Goal: Find specific page/section: Find specific page/section

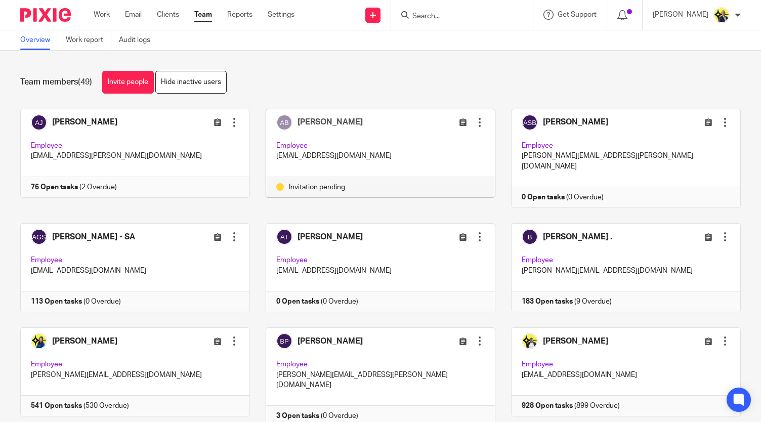
scroll to position [1015, 0]
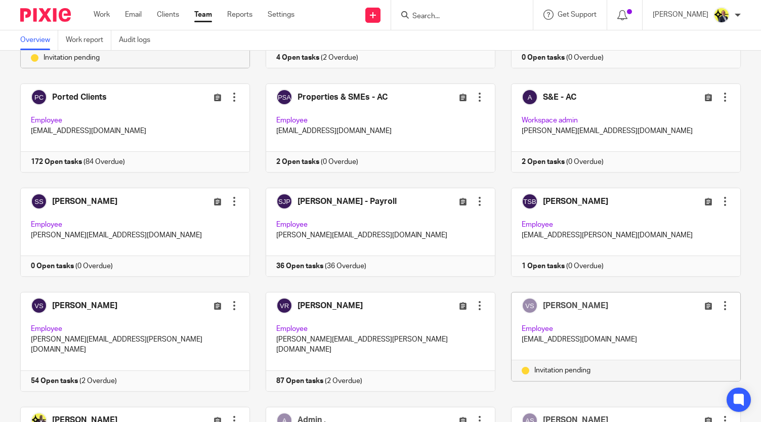
click at [428, 18] on input "Search" at bounding box center [456, 16] width 91 height 9
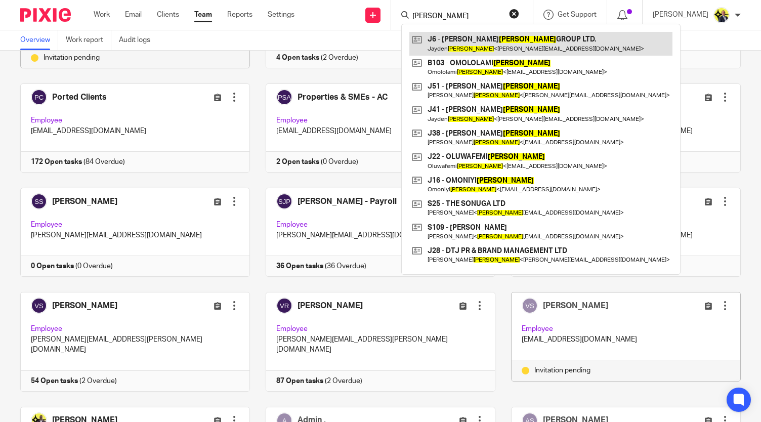
type input "johnson"
click at [479, 45] on link at bounding box center [540, 43] width 263 height 23
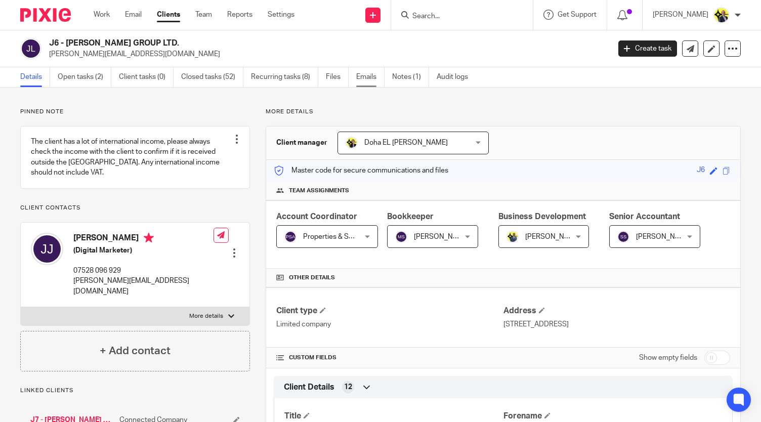
click at [366, 76] on link "Emails" at bounding box center [370, 77] width 28 height 20
click at [318, 112] on p "More details" at bounding box center [503, 112] width 475 height 8
click at [312, 112] on p "More details" at bounding box center [503, 112] width 475 height 8
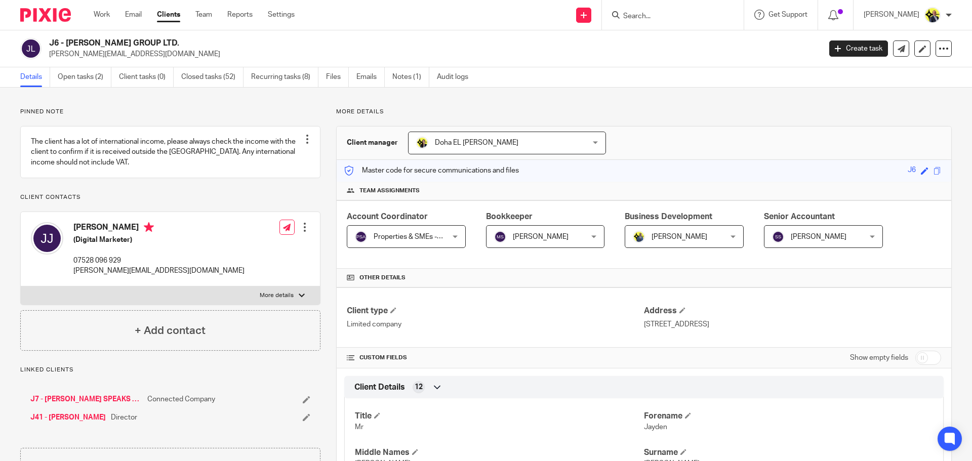
click at [649, 19] on input "Search" at bounding box center [667, 16] width 91 height 9
type input "w33"
click at [682, 43] on link at bounding box center [705, 43] width 171 height 23
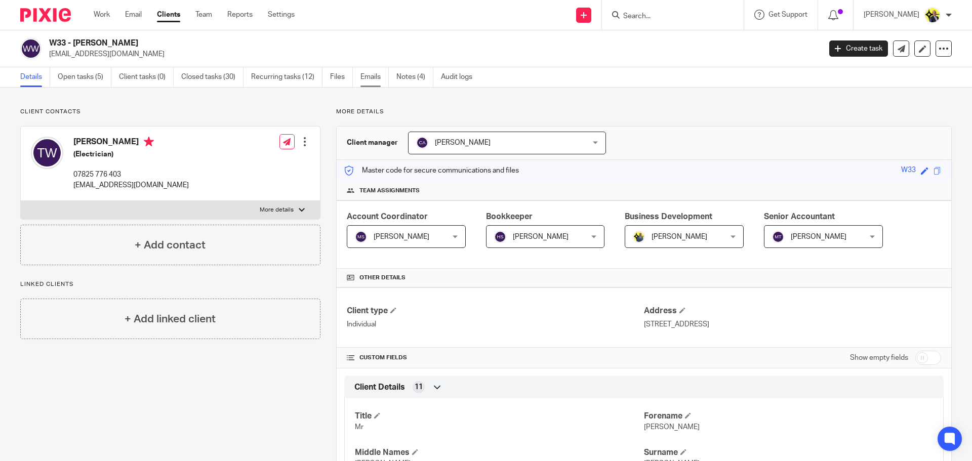
click at [368, 81] on link "Emails" at bounding box center [374, 77] width 28 height 20
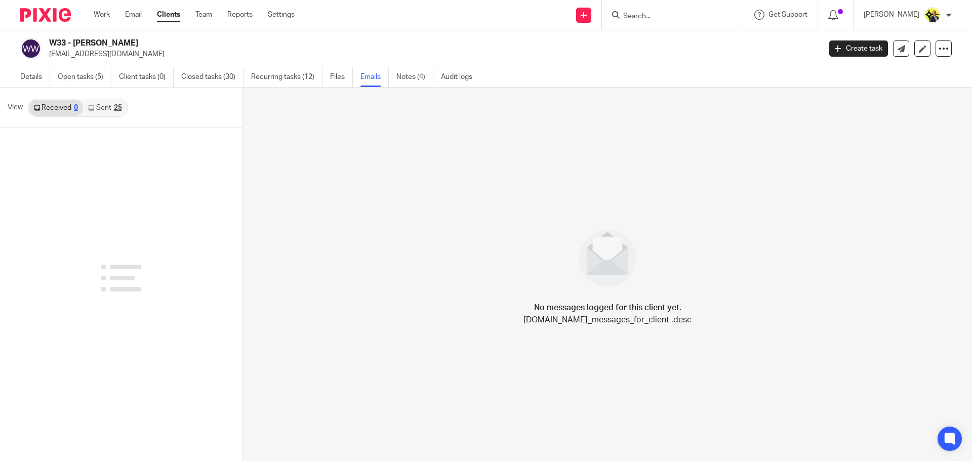
click at [107, 108] on link "Sent 25" at bounding box center [105, 108] width 44 height 16
